Goal: Use online tool/utility: Utilize a website feature to perform a specific function

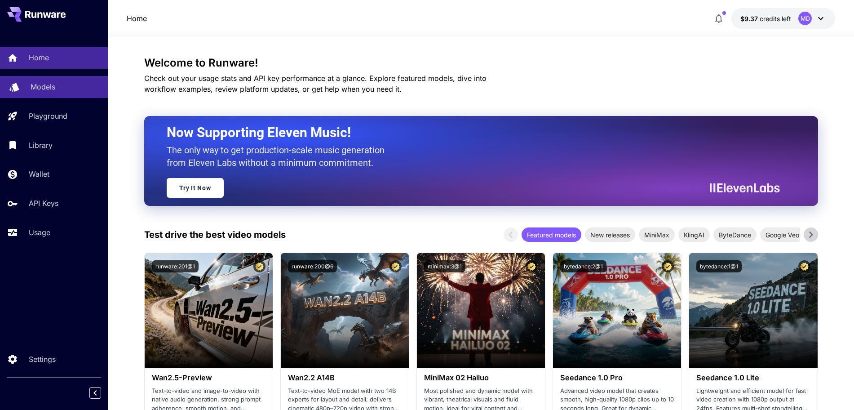
click at [38, 87] on p "Models" at bounding box center [43, 86] width 25 height 11
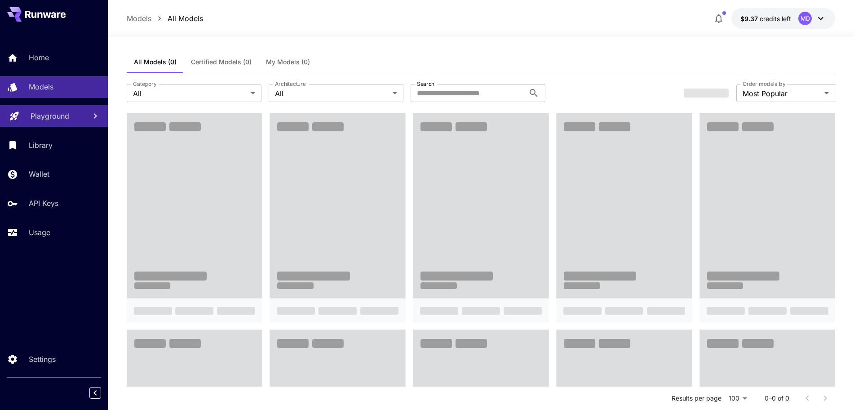
click at [55, 117] on p "Playground" at bounding box center [50, 115] width 39 height 11
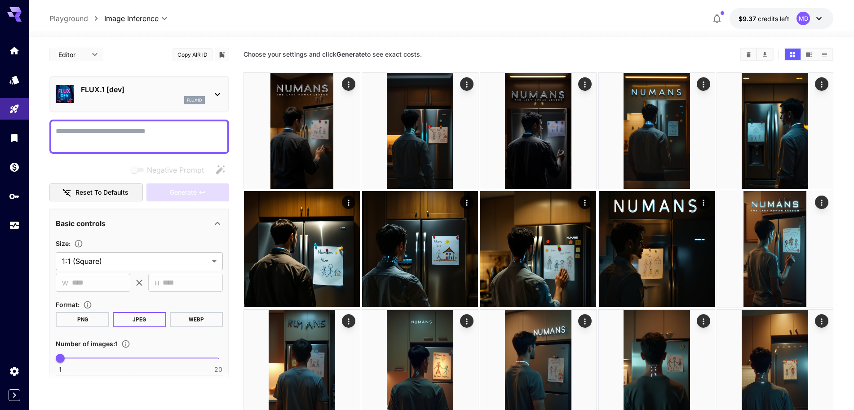
click at [184, 127] on textarea "Negative Prompt" at bounding box center [139, 137] width 167 height 22
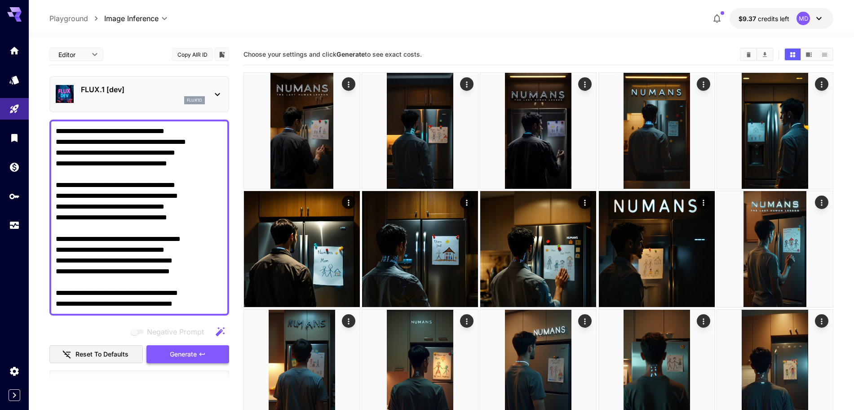
type textarea "**********"
click at [186, 351] on span "Generate" at bounding box center [183, 353] width 27 height 11
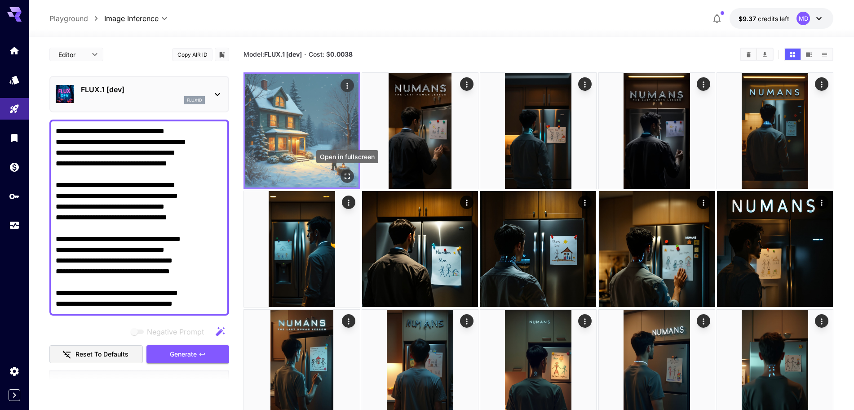
click at [346, 175] on icon "Open in fullscreen" at bounding box center [347, 176] width 9 height 9
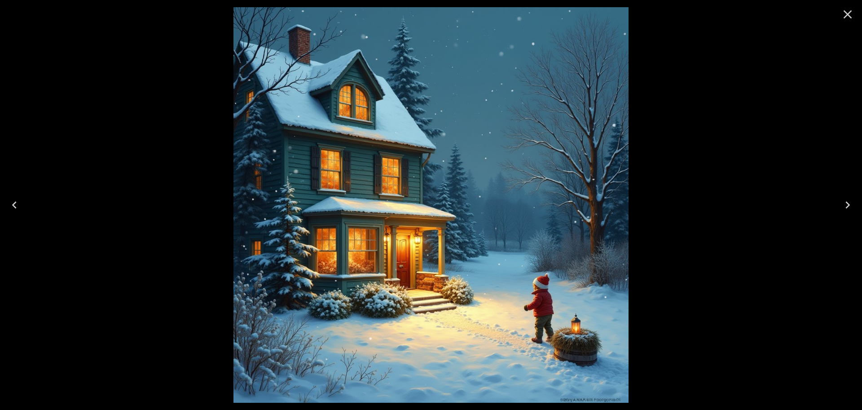
click at [846, 14] on icon "Close" at bounding box center [848, 14] width 14 height 14
